Goal: Browse casually: Explore the website without a specific task or goal

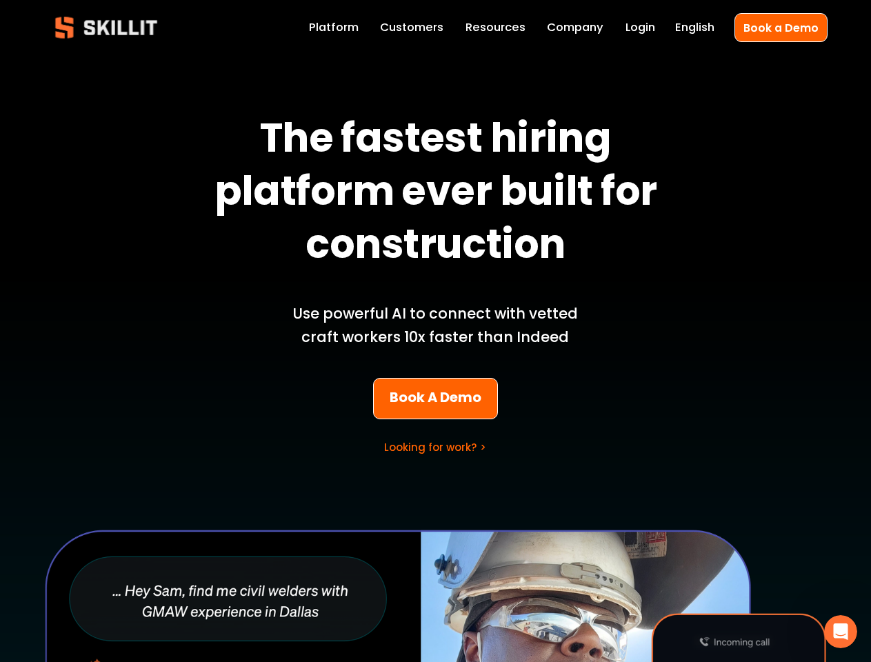
click at [435, 331] on p "Use powerful AI to connect with vetted craft workers 10x faster than Indeed" at bounding box center [436, 325] width 322 height 47
click at [841, 632] on icon "Open Intercom Messenger" at bounding box center [841, 632] width 23 height 23
